Goal: Information Seeking & Learning: Learn about a topic

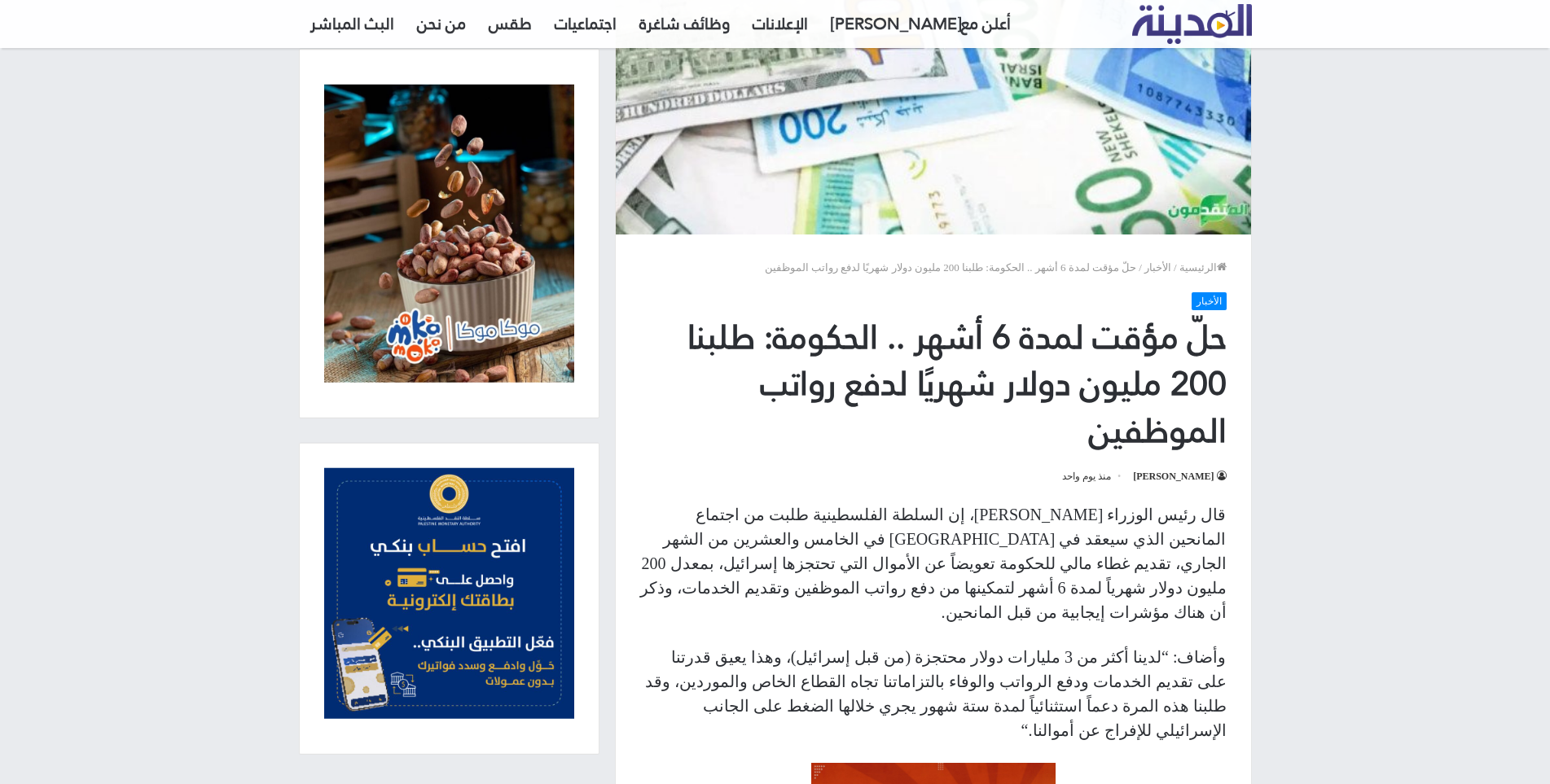
scroll to position [326, 0]
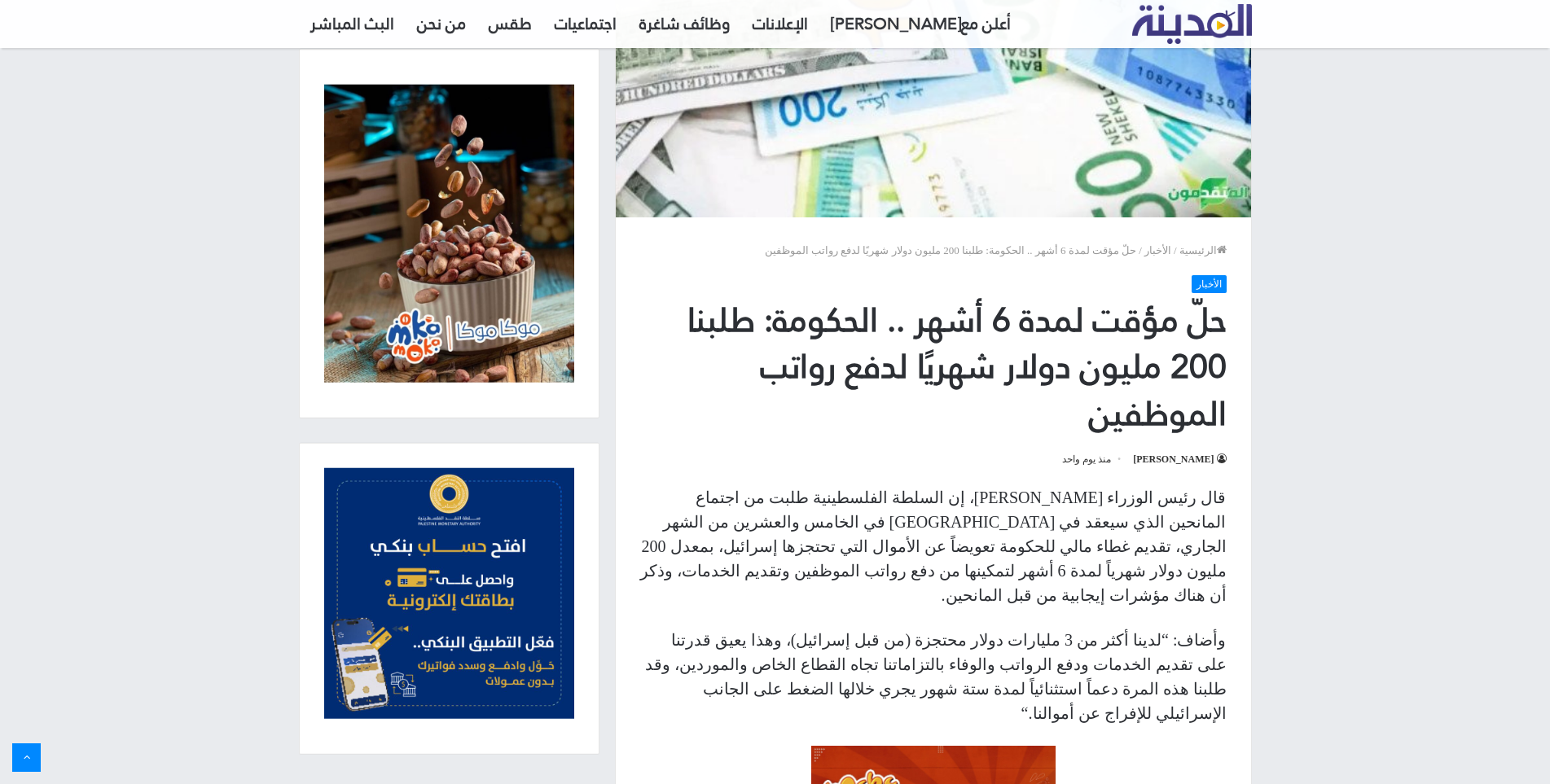
click at [949, 317] on h1 "حلّ مؤقت لمدة 6 أشهر .. الحكومة: طلبنا 200 مليون دولار شهريًا لدفع رواتب الموظف…" at bounding box center [934, 366] width 586 height 140
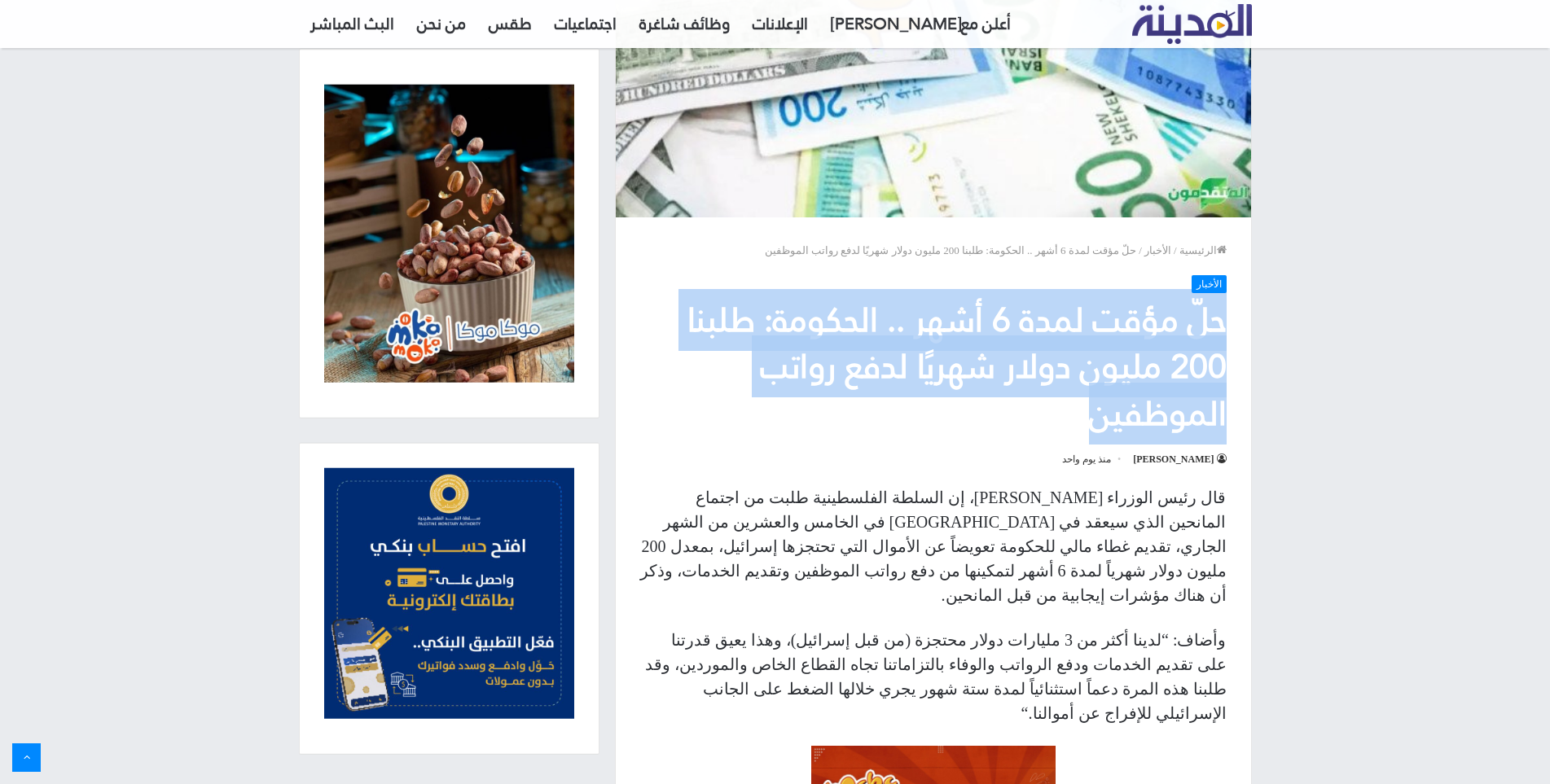
click at [949, 317] on h1 "حلّ مؤقت لمدة 6 أشهر .. الحكومة: طلبنا 200 مليون دولار شهريًا لدفع رواتب الموظف…" at bounding box center [934, 366] width 586 height 140
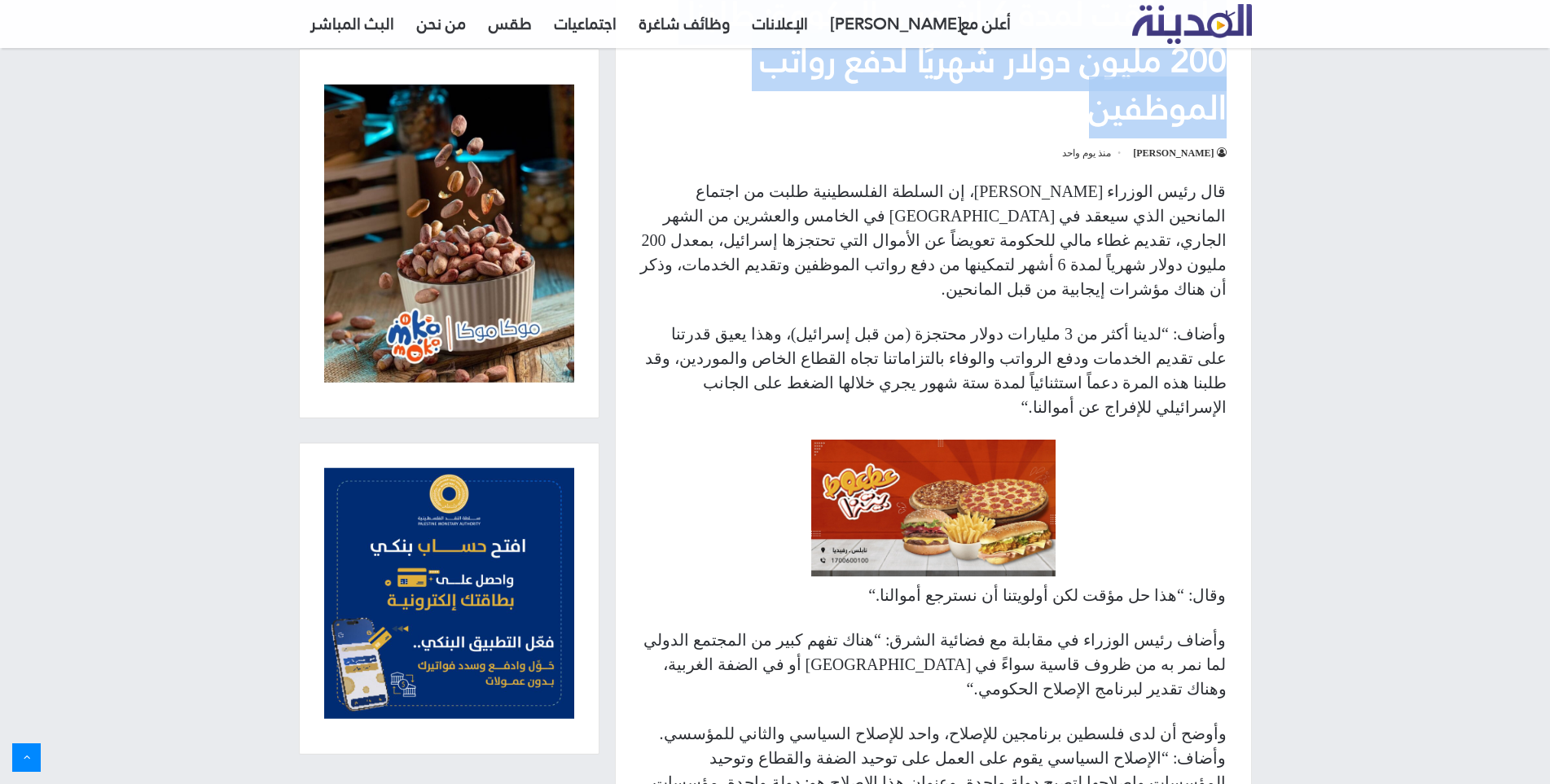
scroll to position [652, 0]
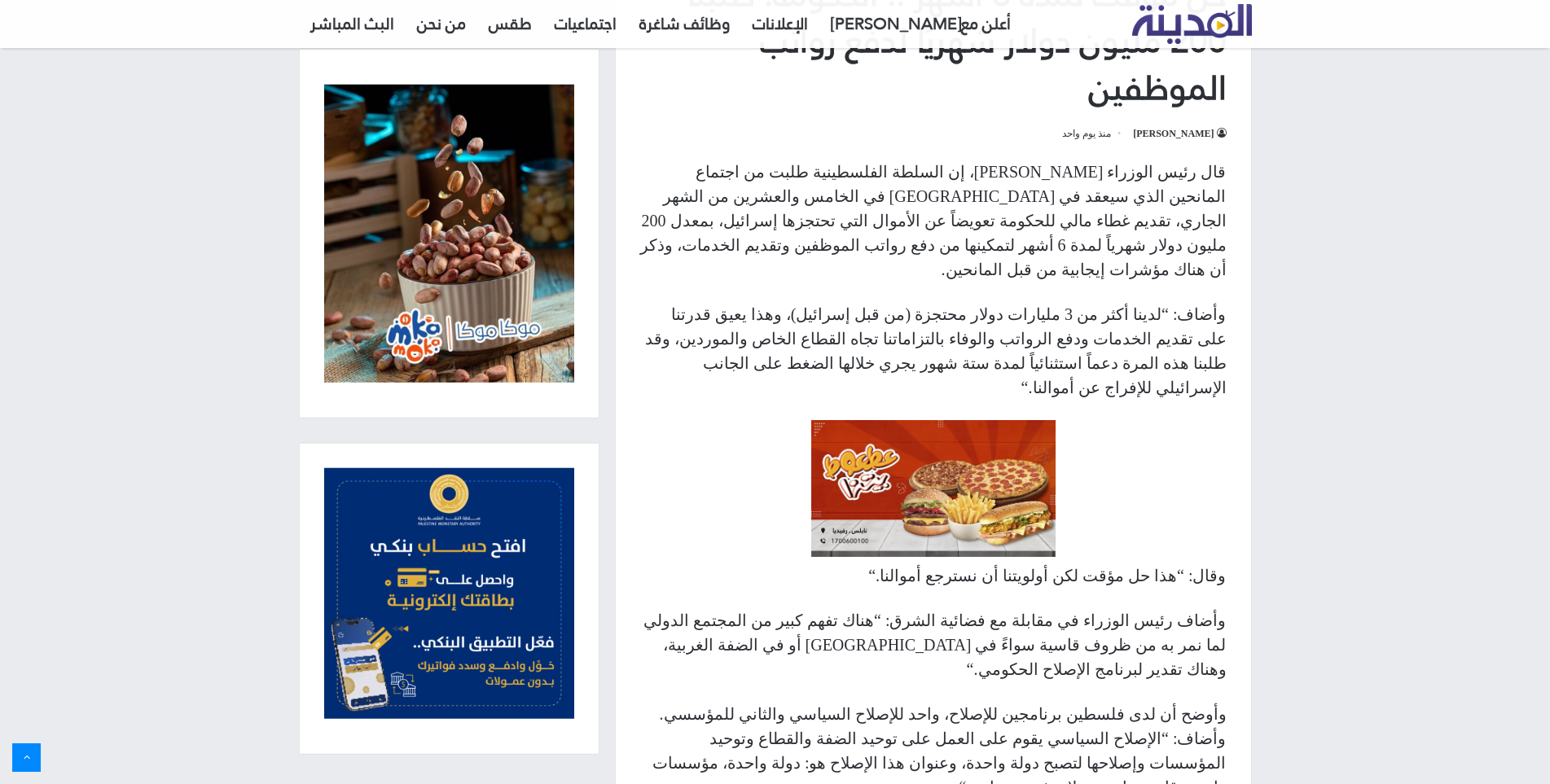
click at [1118, 180] on p "قال رئيس الوزراء [PERSON_NAME]، إن السلطة الفلسطينية طلبت من اجتماع المانحين ال…" at bounding box center [934, 221] width 586 height 122
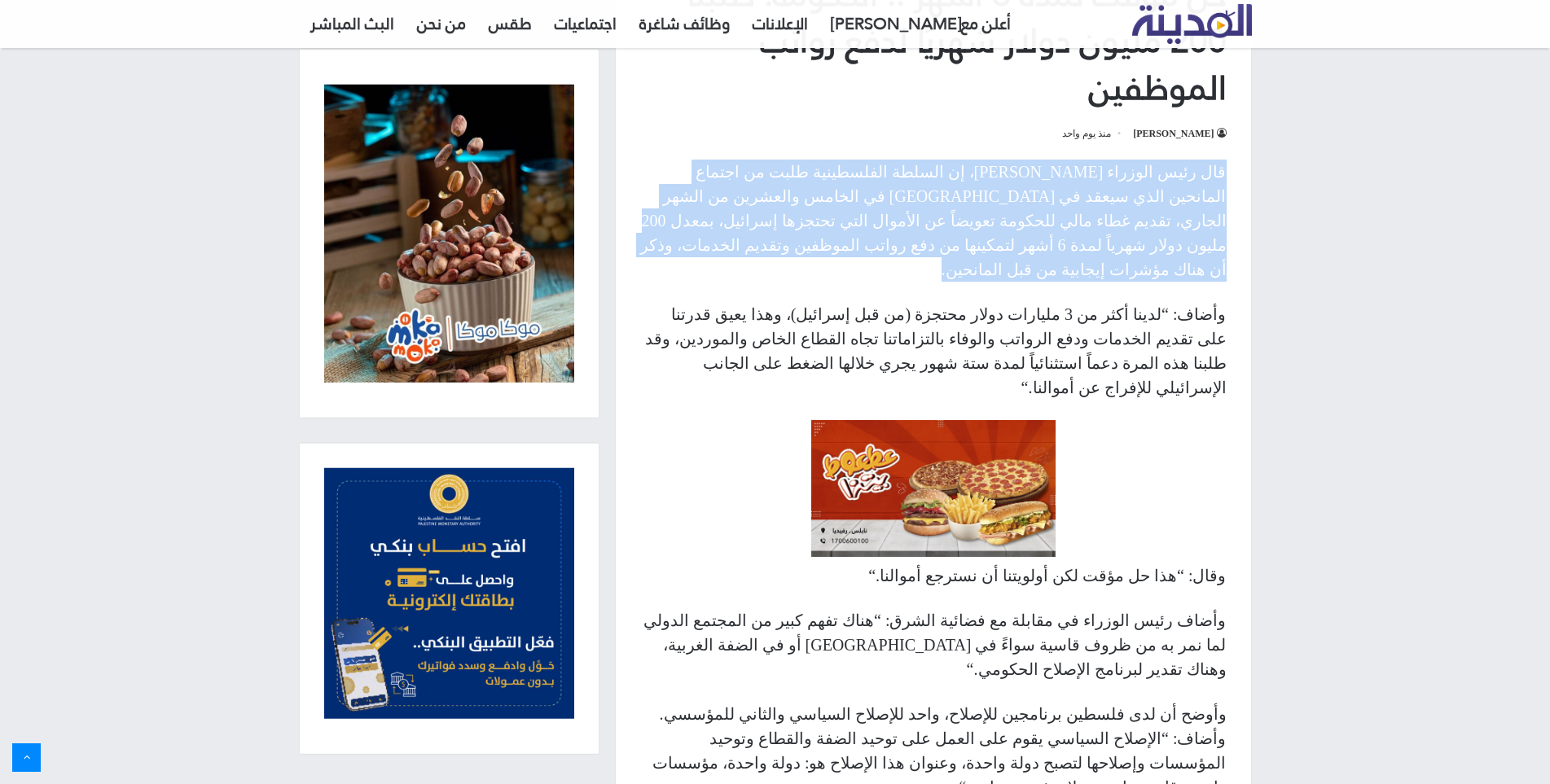
click at [1118, 180] on p "قال رئيس الوزراء [PERSON_NAME]، إن السلطة الفلسطينية طلبت من اجتماع المانحين ال…" at bounding box center [934, 221] width 586 height 122
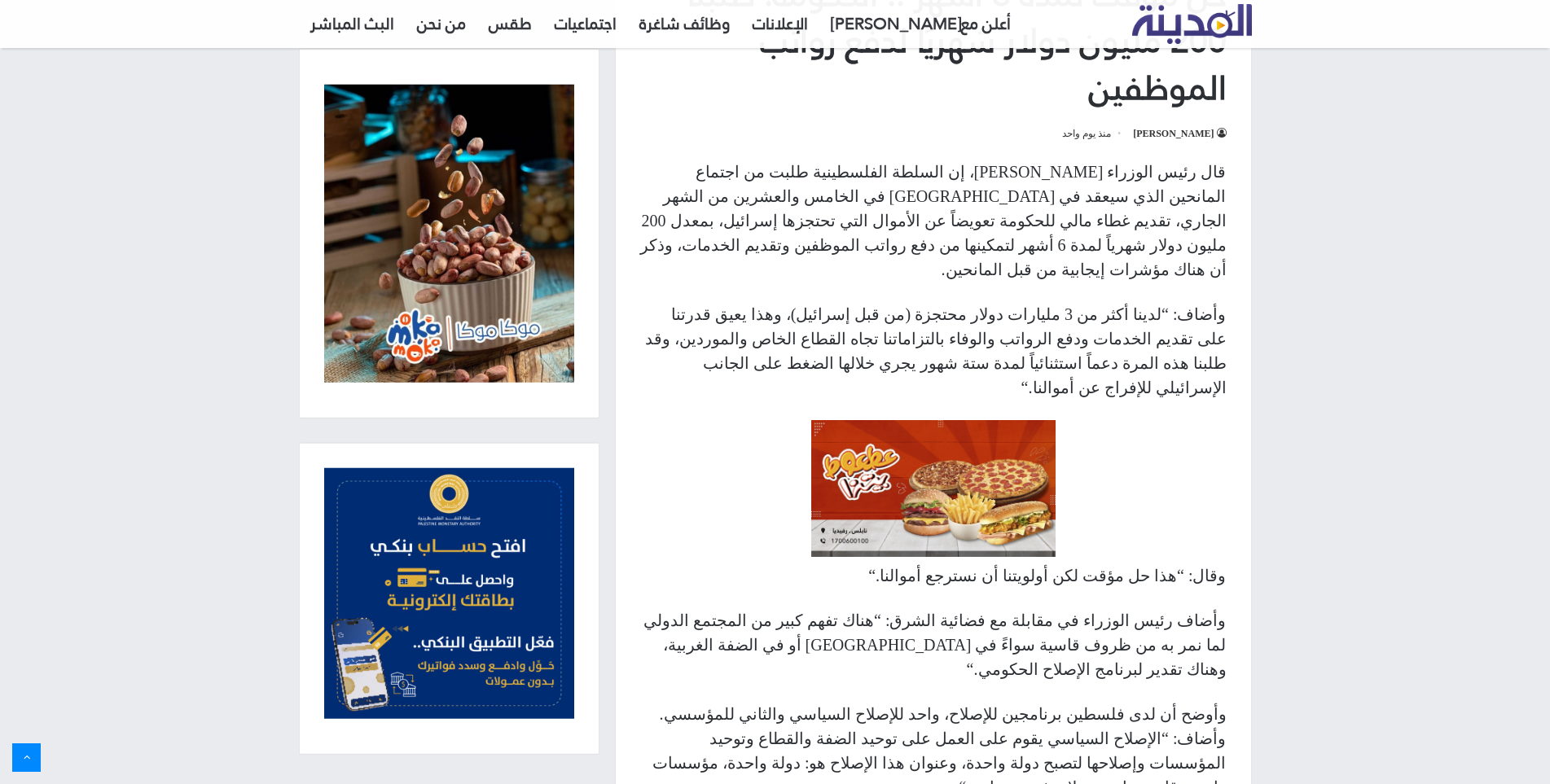
click at [1124, 302] on p "وأضاف: “لدينا أكثر من 3 مليارات دولار محتجزة (من قبل إسرائيل)، وهذا يعيق قدرتنا…" at bounding box center [934, 350] width 586 height 97
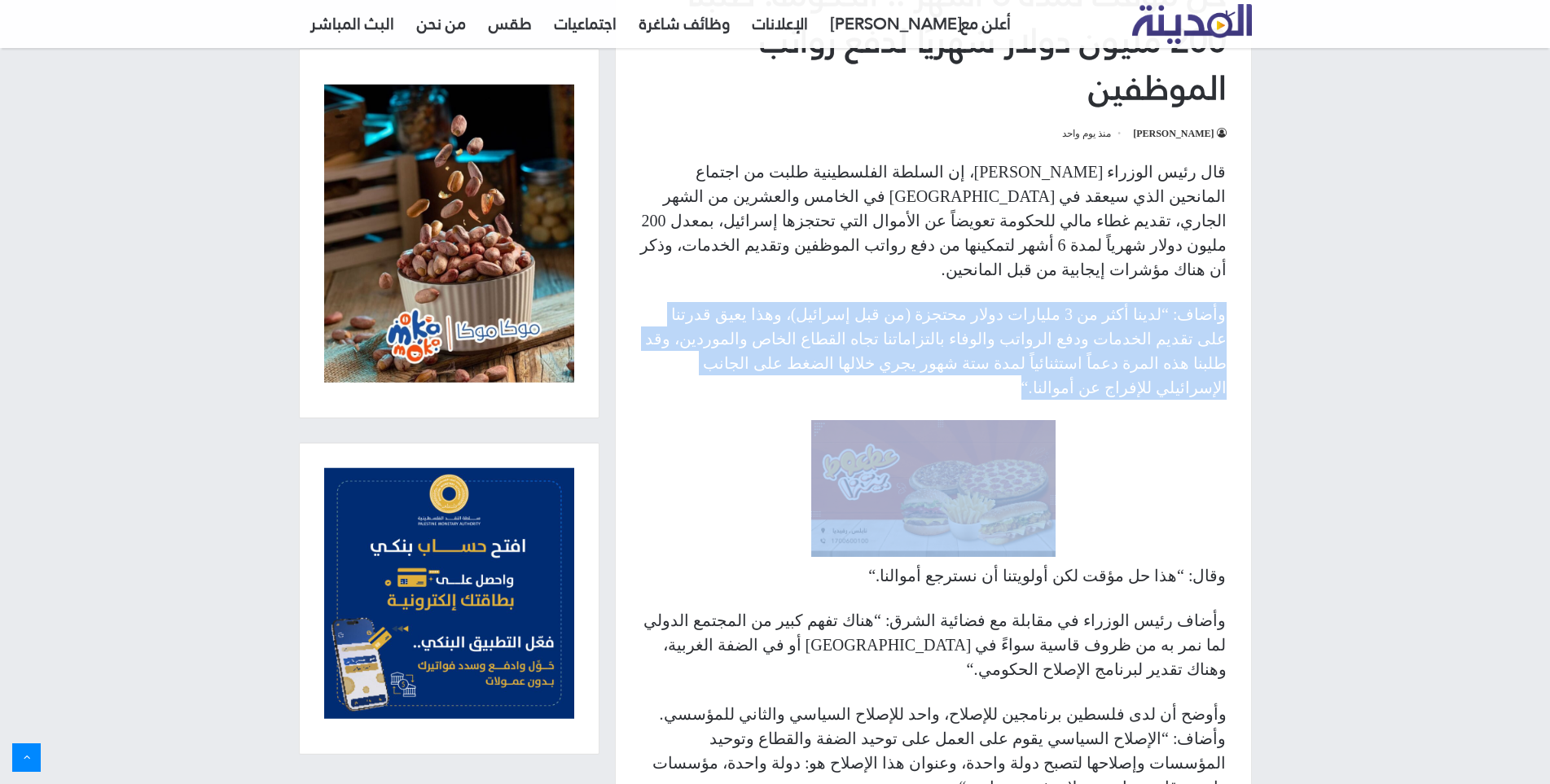
click at [1124, 302] on p "وأضاف: “لدينا أكثر من 3 مليارات دولار محتجزة (من قبل إسرائيل)، وهذا يعيق قدرتنا…" at bounding box center [934, 350] width 586 height 97
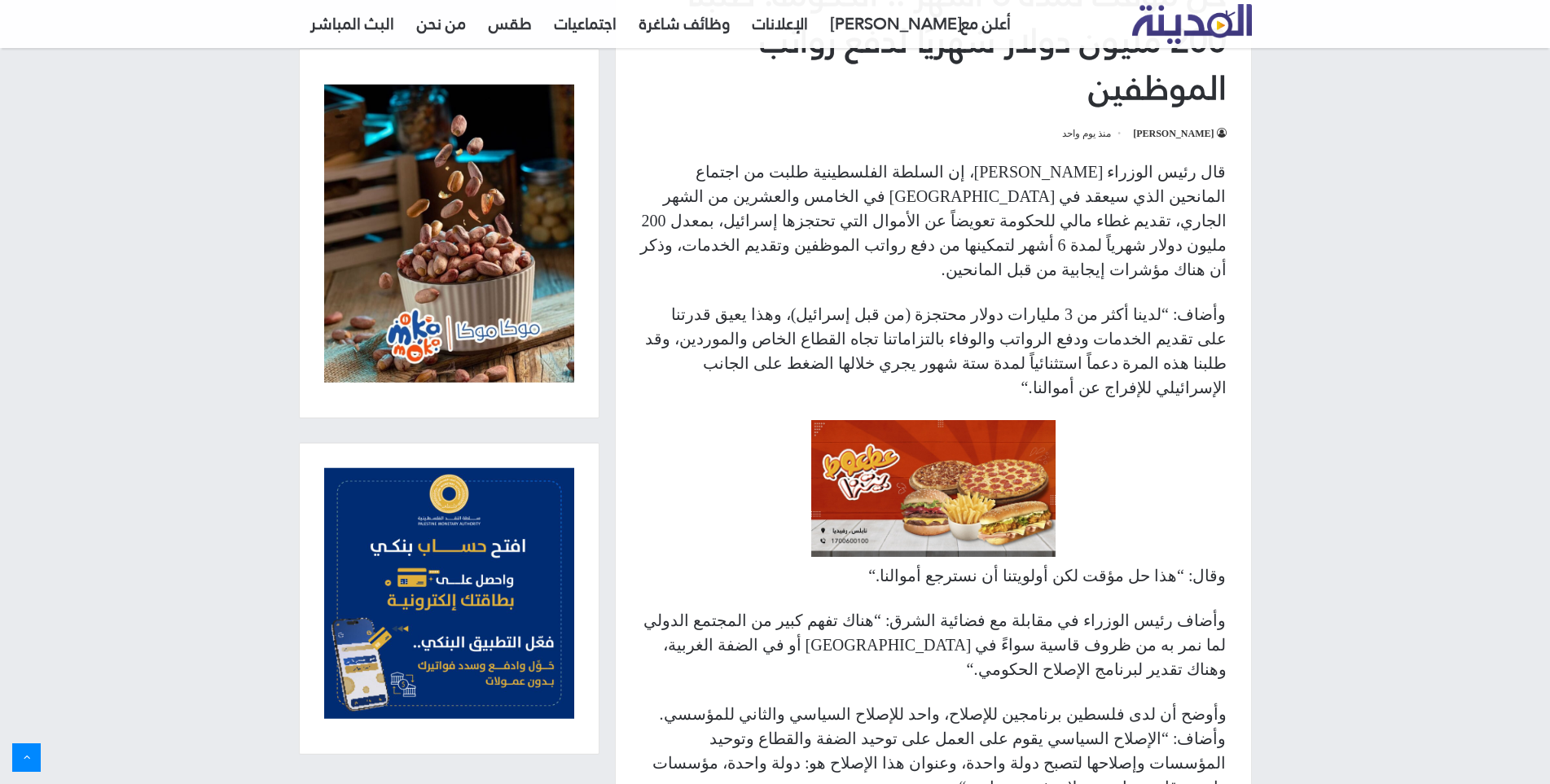
click at [1134, 563] on p "وقال: “هذا حل مؤقت لكن أولويتنا أن نسترجع أموالنا “." at bounding box center [934, 575] width 586 height 24
click at [1075, 608] on p "وأضاف رئيس الوزراء في مقابلة مع فضائية الشرق: “هناك تفهم كبير من المجتمع الدولي…" at bounding box center [934, 645] width 586 height 73
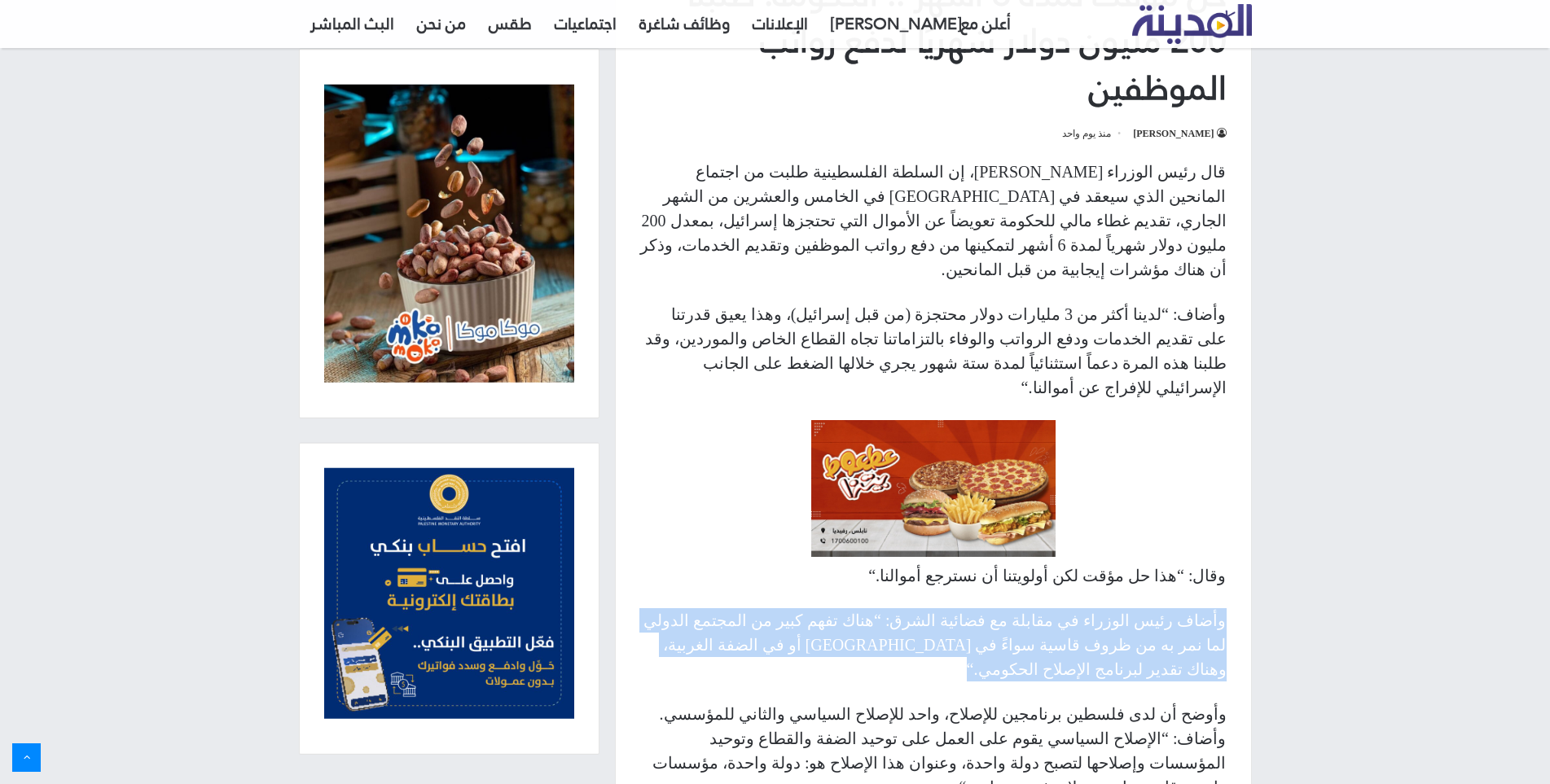
click at [1075, 608] on p "وأضاف رئيس الوزراء في مقابلة مع فضائية الشرق: “هناك تفهم كبير من المجتمع الدولي…" at bounding box center [934, 645] width 586 height 73
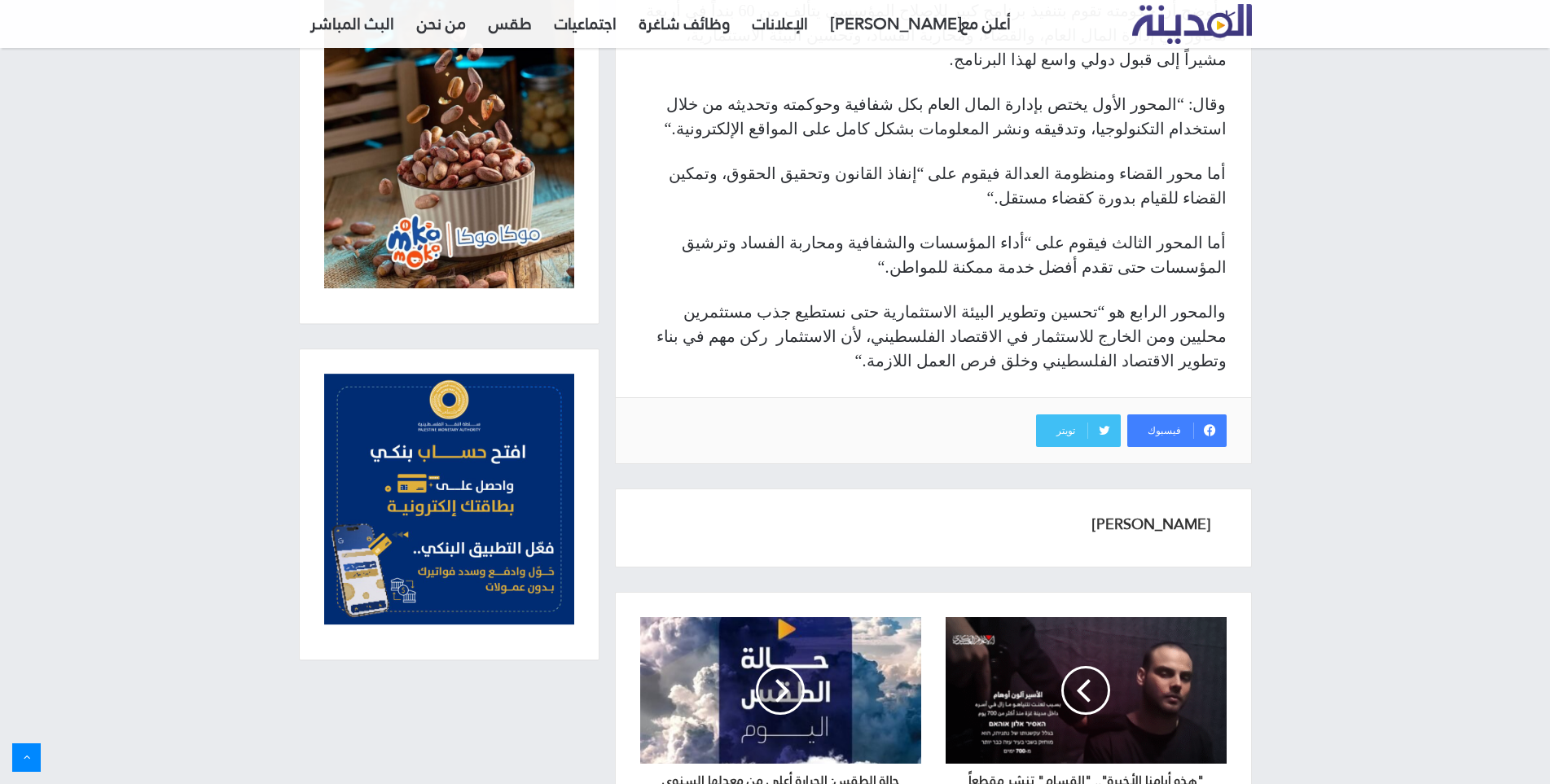
scroll to position [1590, 0]
